Goal: Navigation & Orientation: Find specific page/section

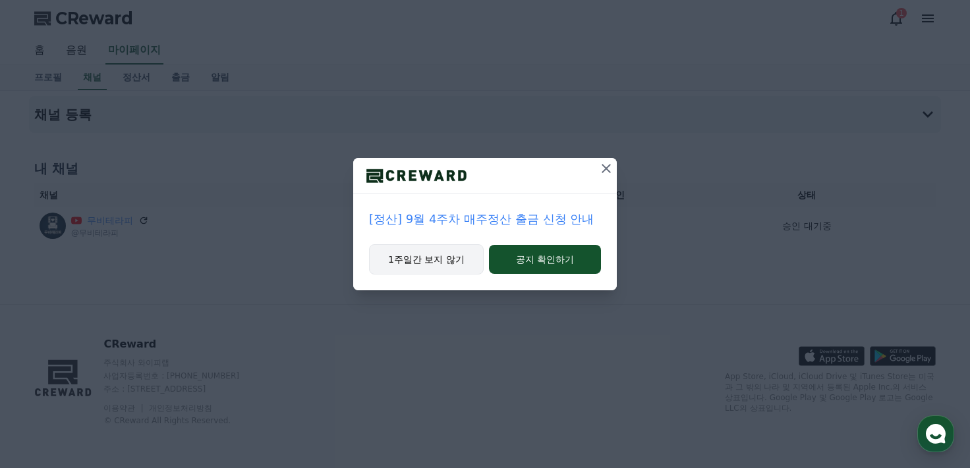
click at [426, 265] on button "1주일간 보지 않기" at bounding box center [426, 259] width 115 height 30
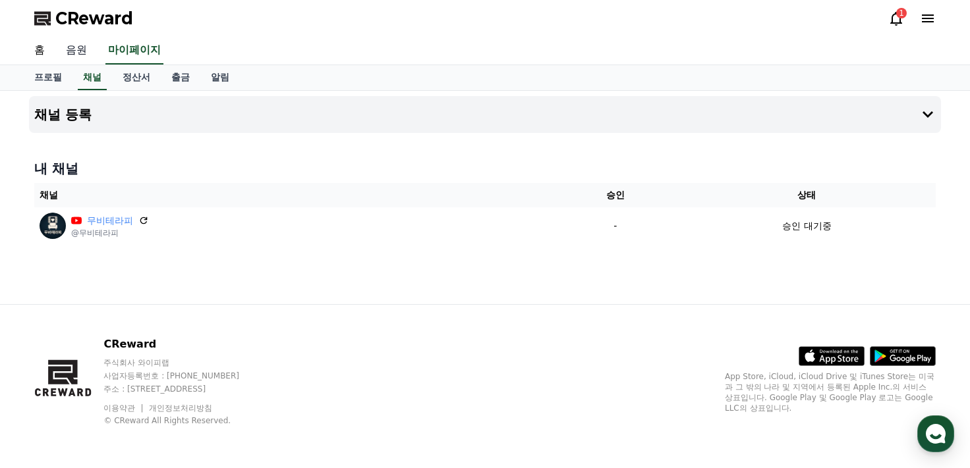
click at [74, 57] on link "음원" at bounding box center [76, 51] width 42 height 28
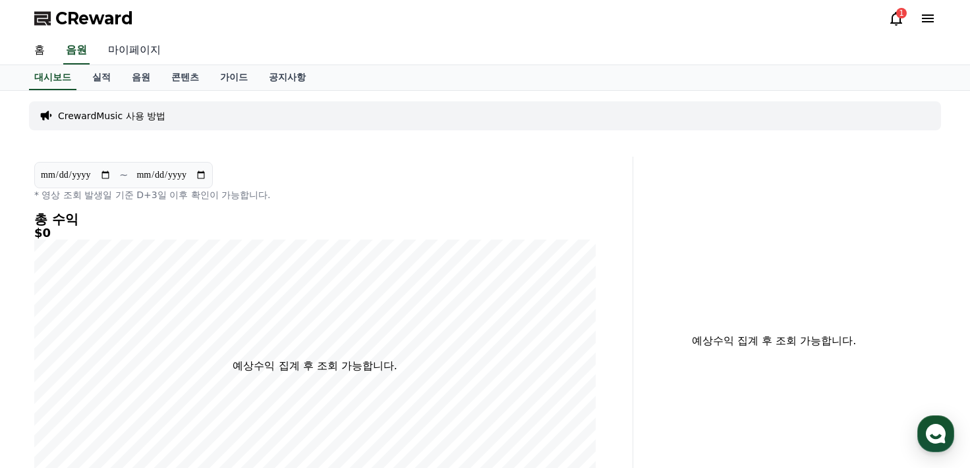
click at [145, 43] on link "마이페이지" at bounding box center [134, 51] width 74 height 28
select select "**********"
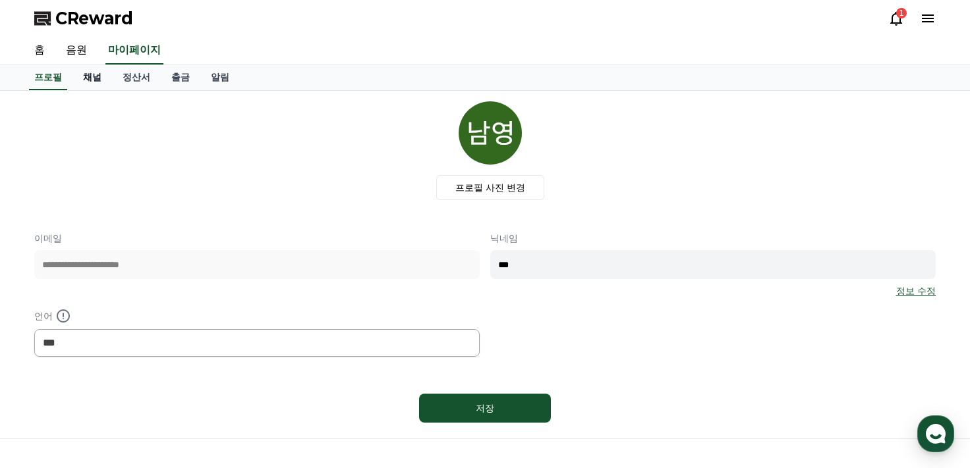
click at [84, 73] on link "채널" at bounding box center [92, 77] width 40 height 25
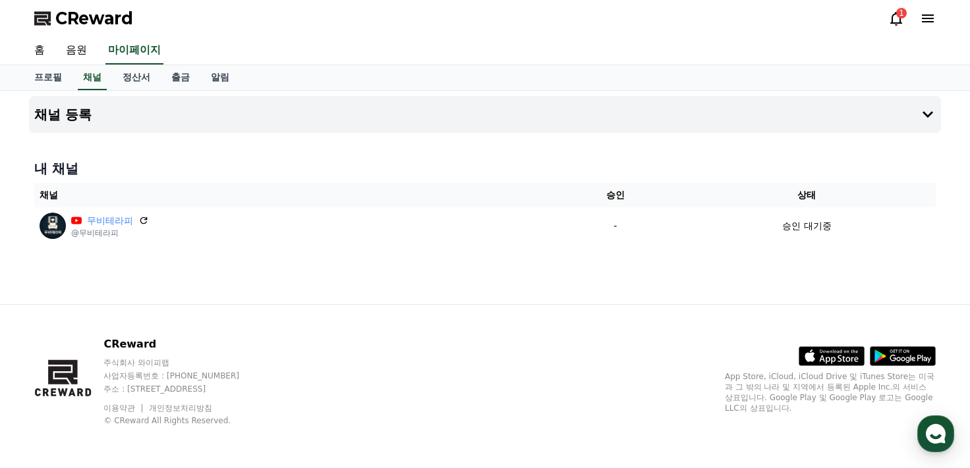
click at [895, 12] on icon at bounding box center [896, 19] width 16 height 16
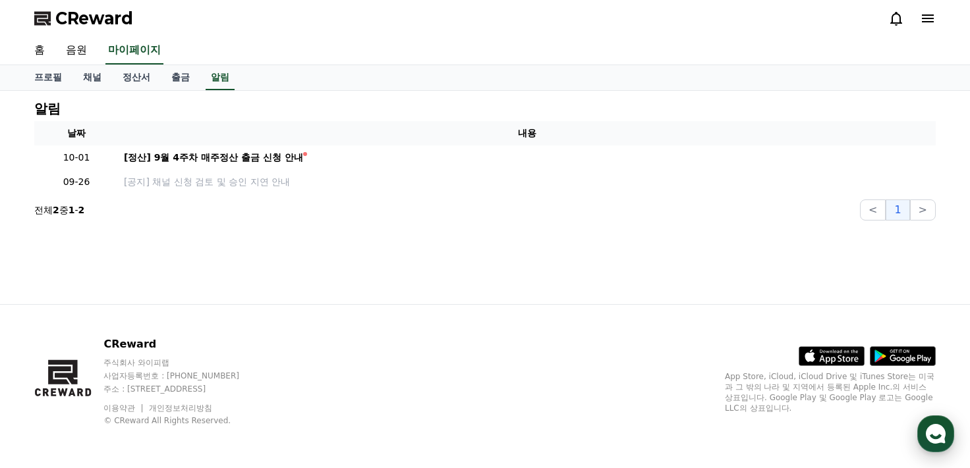
click at [949, 430] on div "button" at bounding box center [935, 434] width 37 height 37
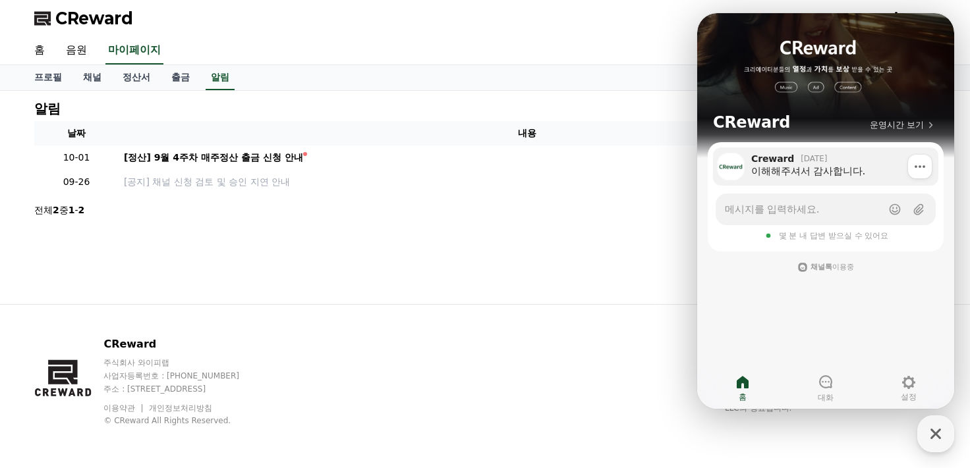
click at [823, 168] on div "이해해주셔서 감사합니다." at bounding box center [840, 171] width 178 height 13
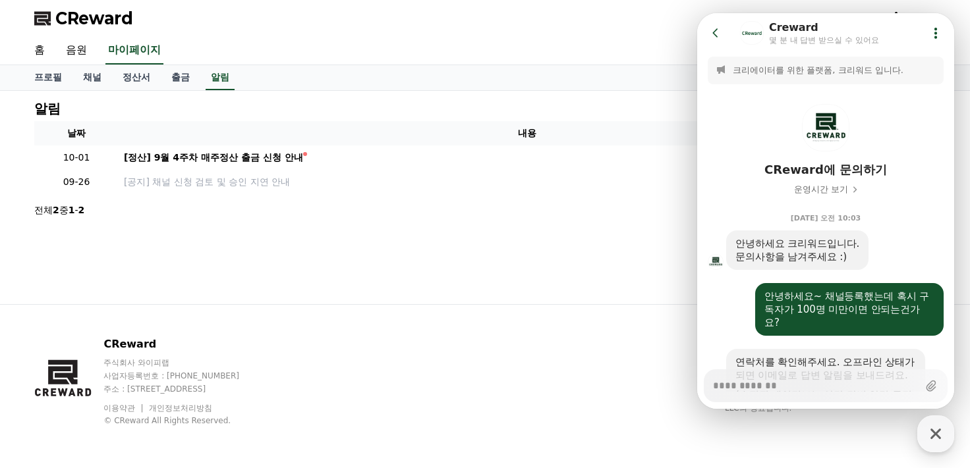
scroll to position [503, 0]
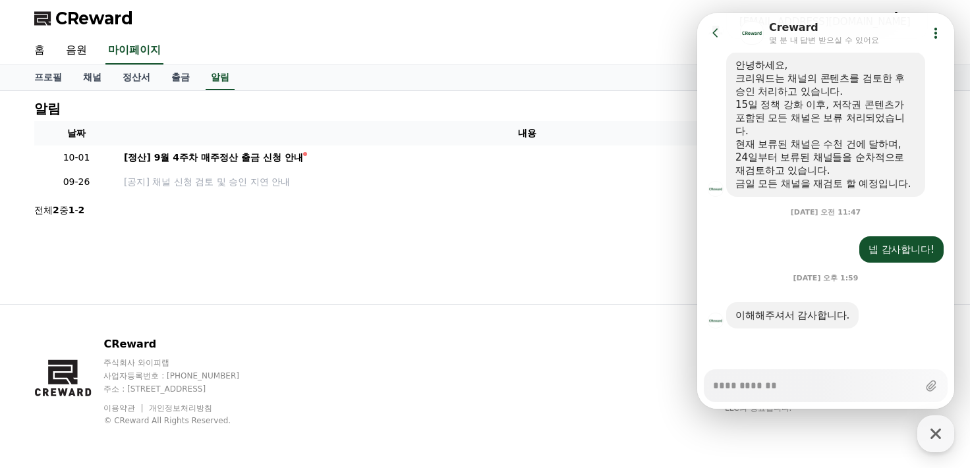
type textarea "*"
click at [720, 36] on icon at bounding box center [715, 32] width 13 height 13
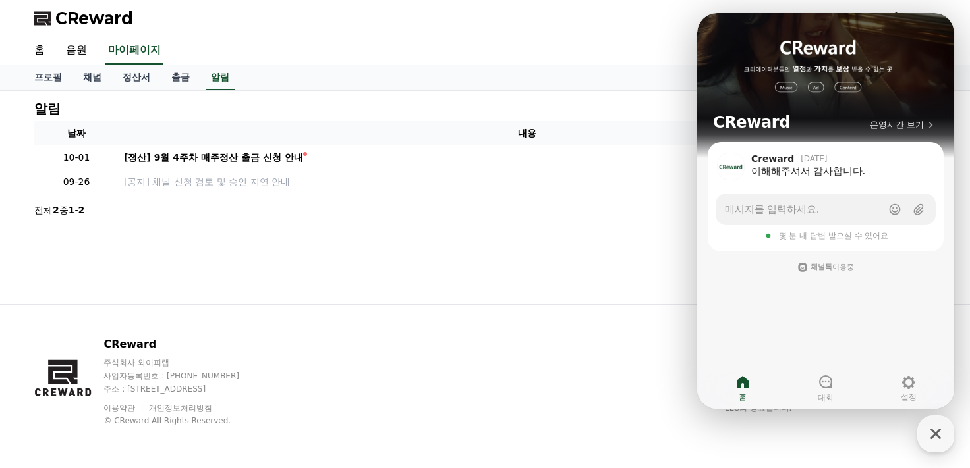
click at [592, 333] on div "CReward 주식회사 와이피랩 사업자등록번호 : 655-81-03655 주소 : 경기도 김포시 양촌읍 양곡로 495, 3층 305-비이16호…" at bounding box center [485, 386] width 922 height 163
click at [387, 313] on div "CReward 주식회사 와이피랩 사업자등록번호 : 655-81-03655 주소 : 경기도 김포시 양촌읍 양곡로 495, 3층 305-비이16호…" at bounding box center [485, 386] width 922 height 163
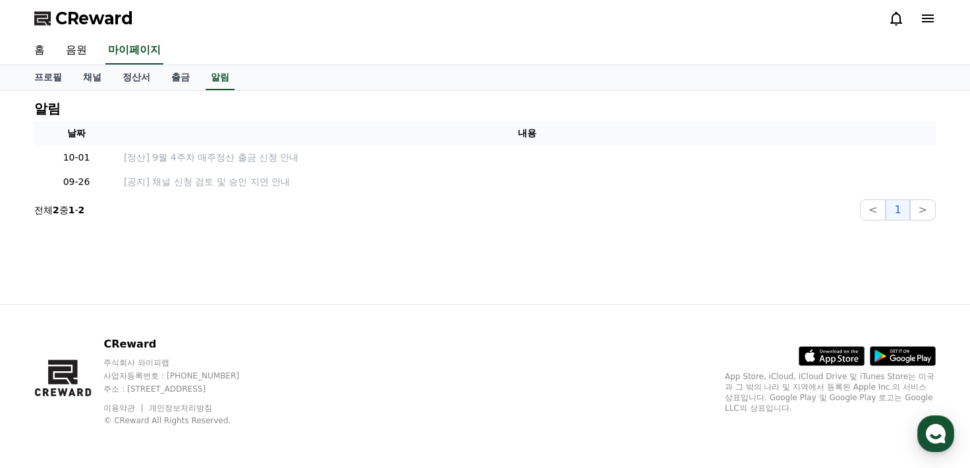
click at [94, 76] on link "채널" at bounding box center [92, 77] width 40 height 25
